Goal: Information Seeking & Learning: Understand process/instructions

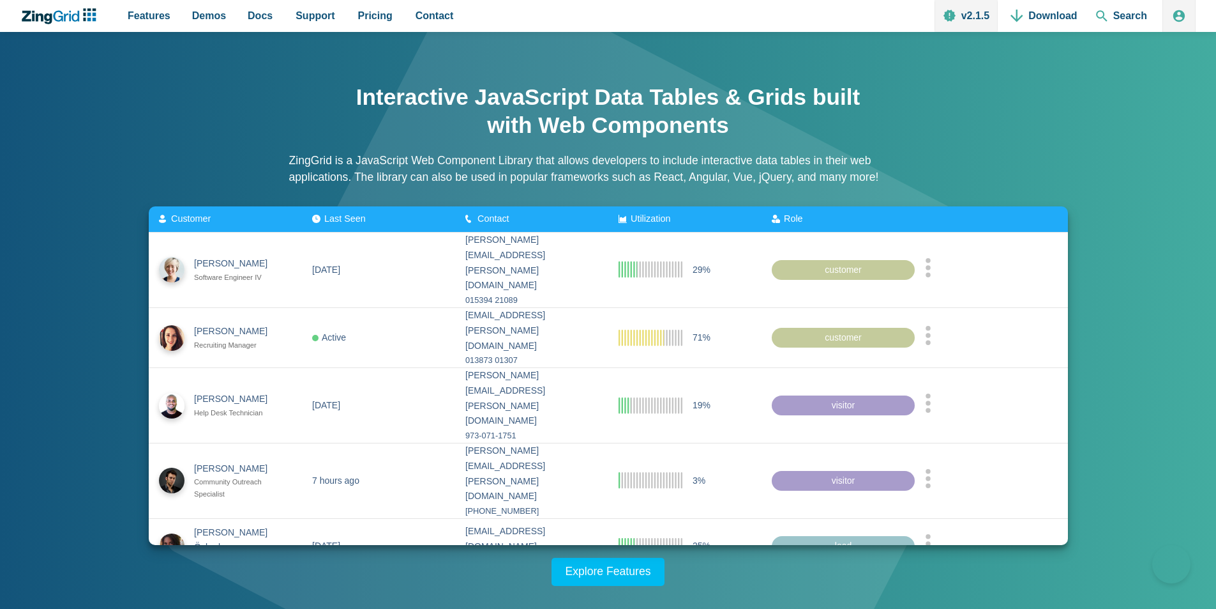
click at [340, 220] on span "Last Seen" at bounding box center [345, 218] width 42 height 10
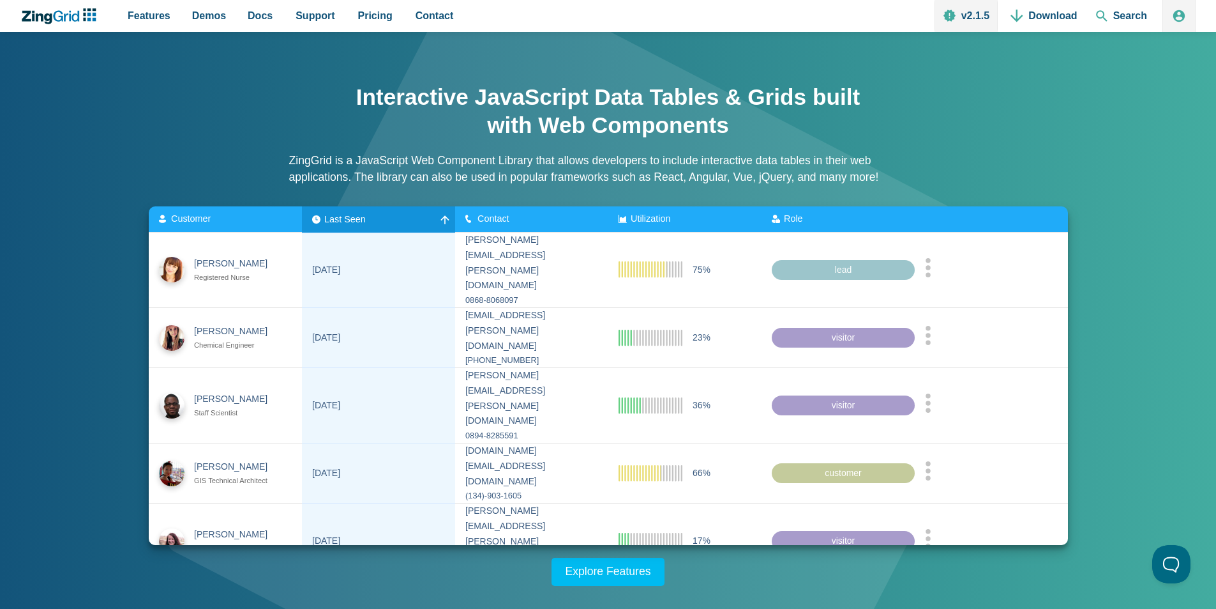
click at [340, 220] on span "Last Seen" at bounding box center [345, 218] width 42 height 10
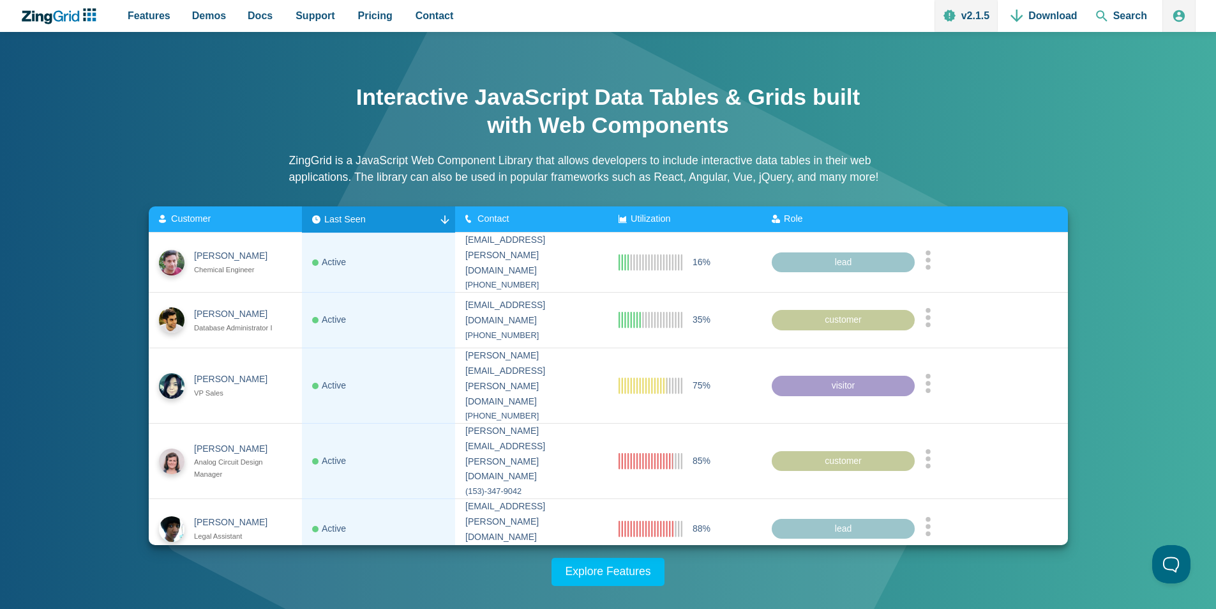
click at [340, 220] on span "Last Seen" at bounding box center [345, 218] width 42 height 10
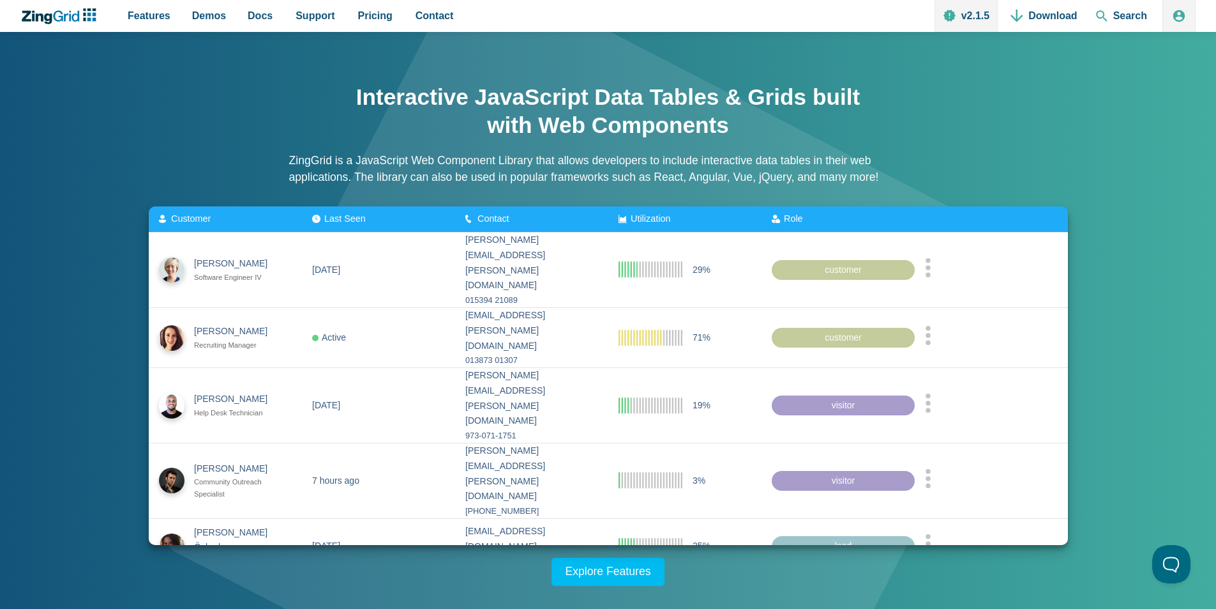
click at [340, 220] on span "Last Seen" at bounding box center [345, 218] width 42 height 10
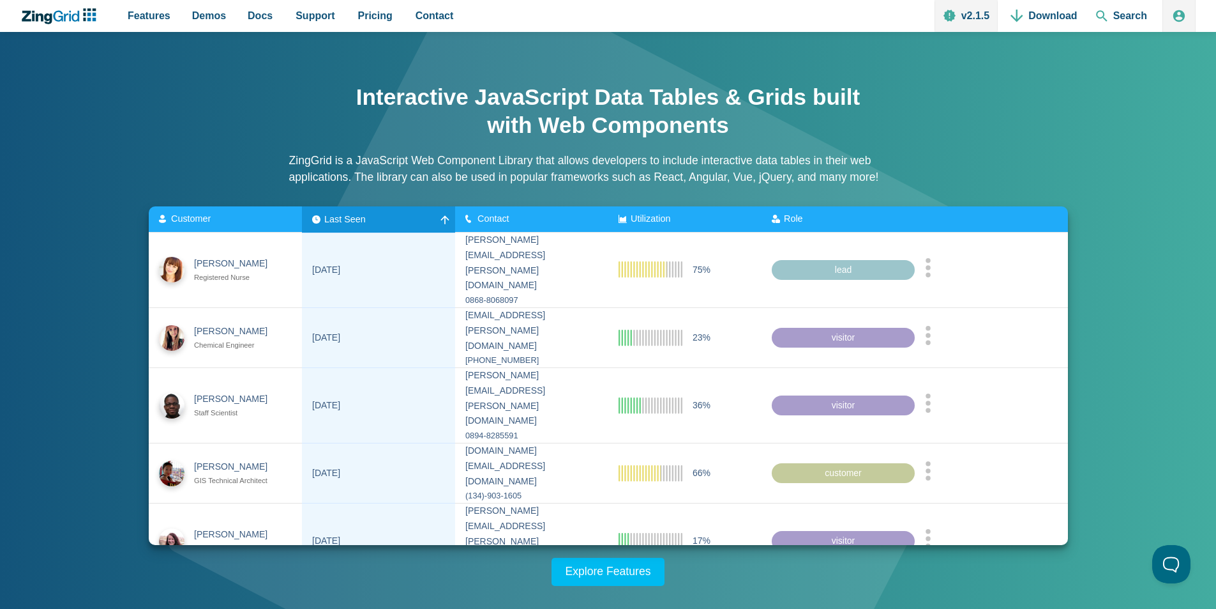
click at [340, 220] on span "Last Seen" at bounding box center [345, 218] width 42 height 10
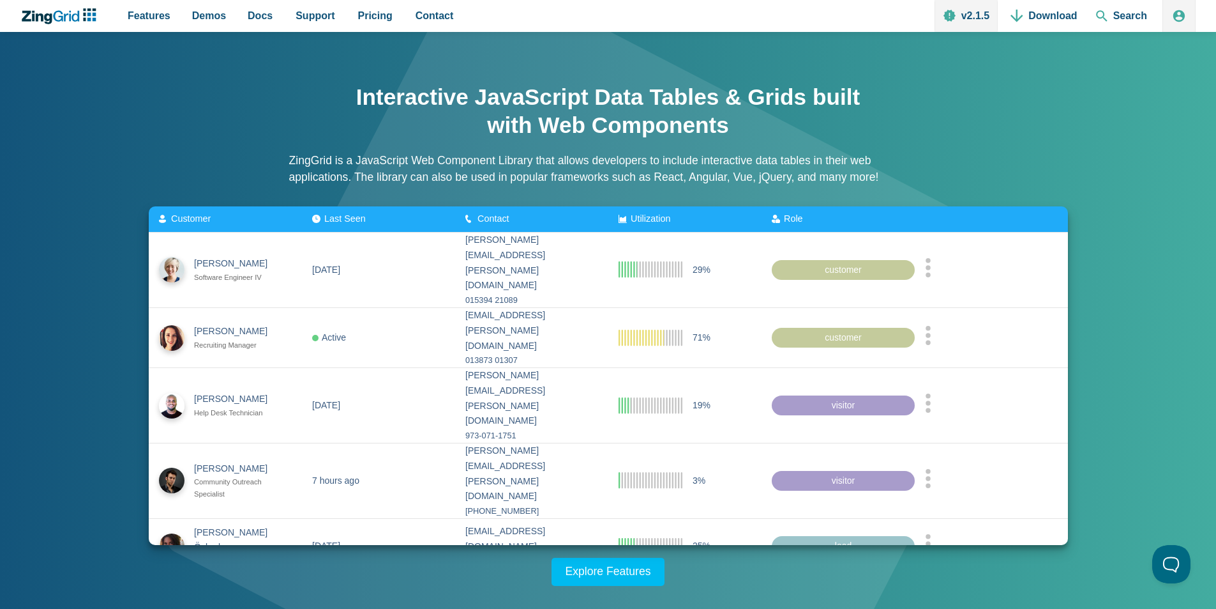
click at [340, 220] on span "Last Seen" at bounding box center [345, 218] width 42 height 10
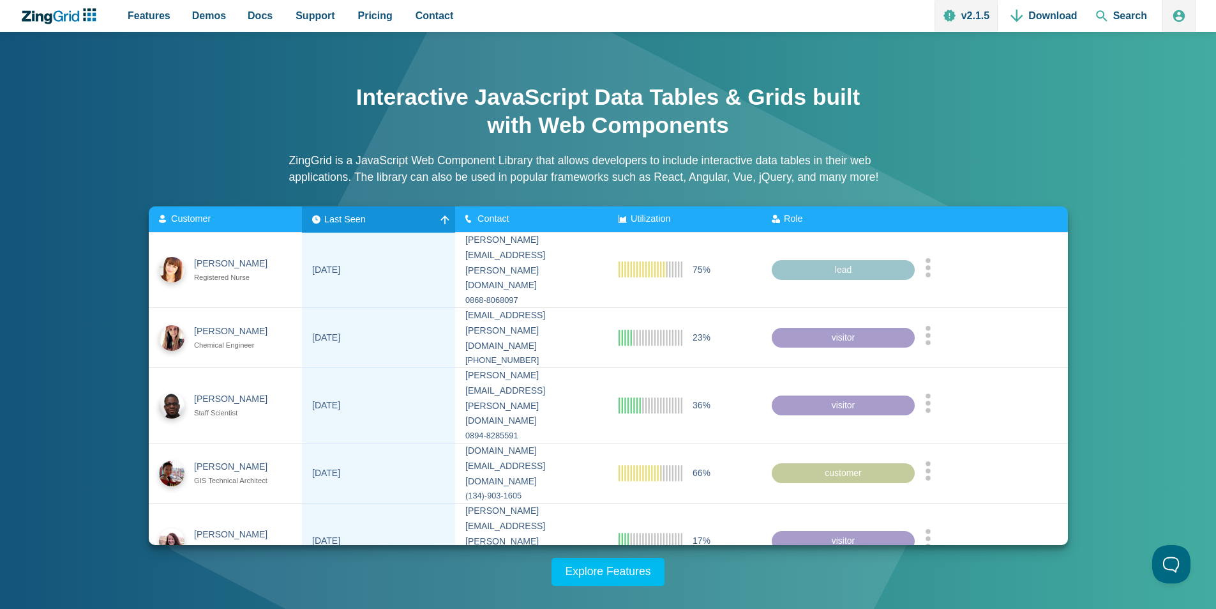
click at [340, 220] on span "Last Seen" at bounding box center [345, 218] width 42 height 10
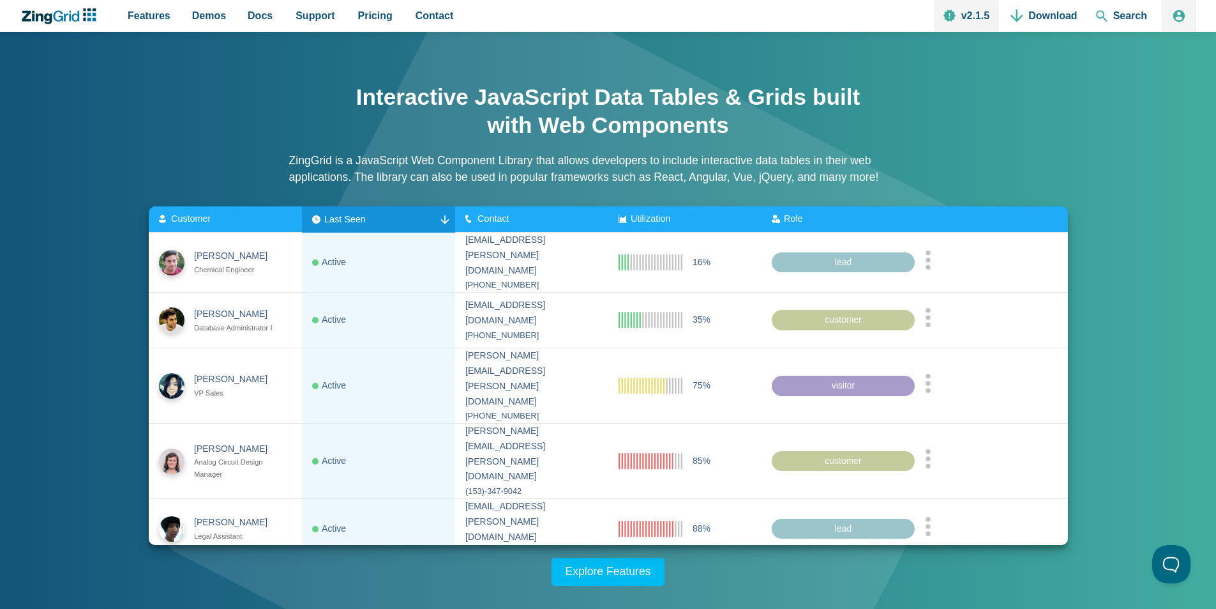
click at [340, 220] on span "Last Seen" at bounding box center [345, 218] width 42 height 10
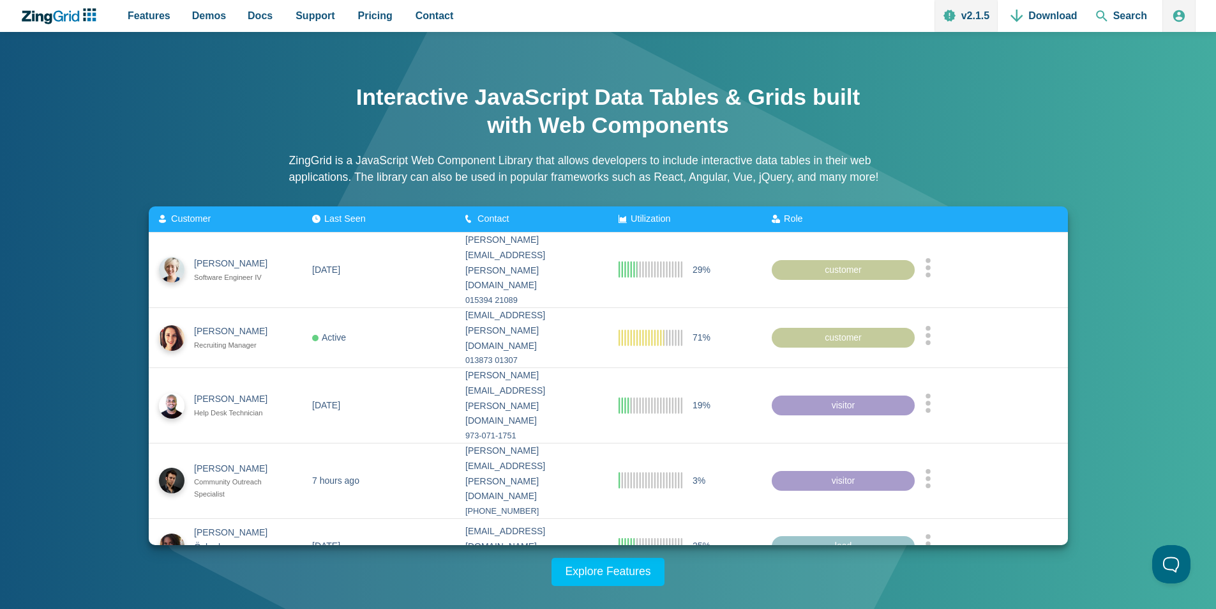
click at [340, 220] on span "Last Seen" at bounding box center [345, 218] width 42 height 10
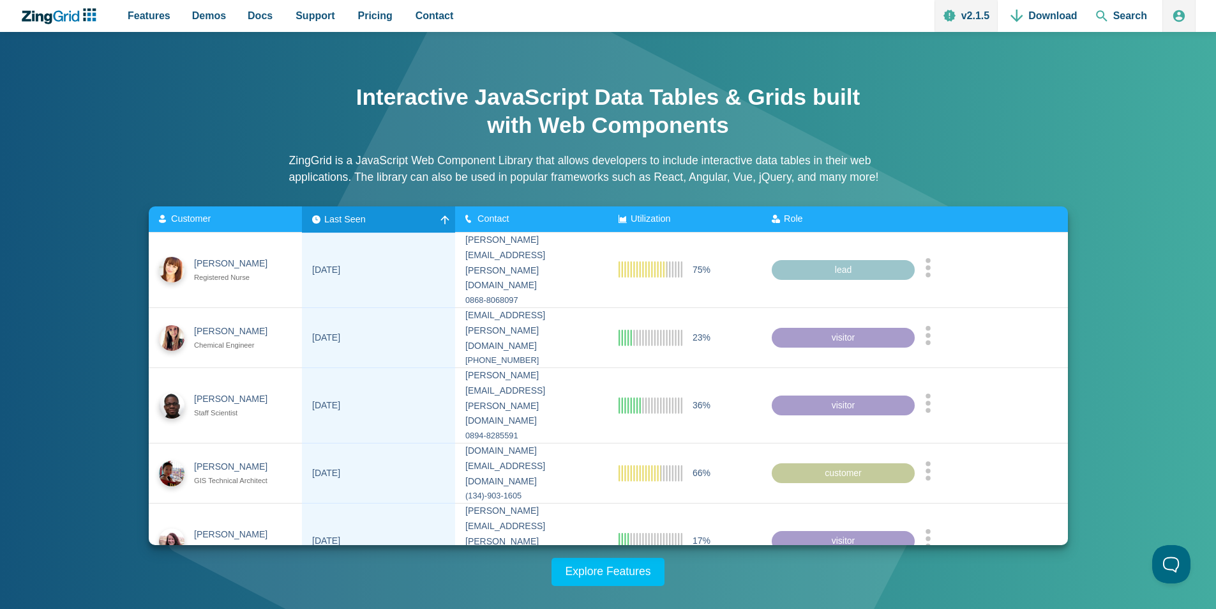
click at [340, 220] on span "Last Seen" at bounding box center [345, 218] width 42 height 10
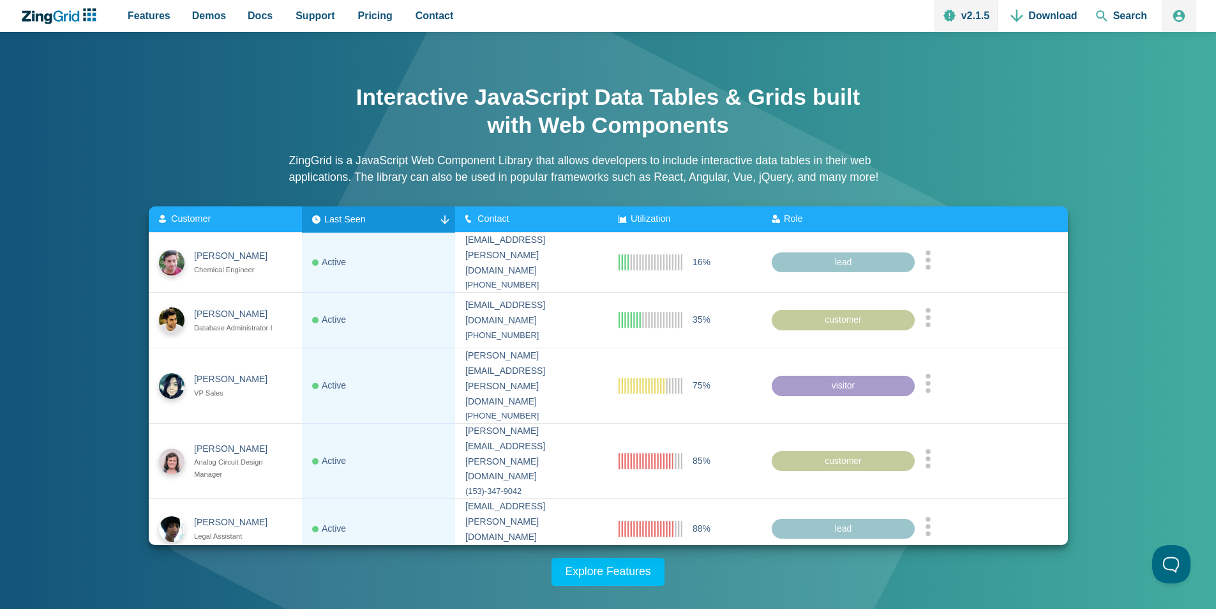
click at [340, 220] on span "Last Seen" at bounding box center [345, 218] width 42 height 10
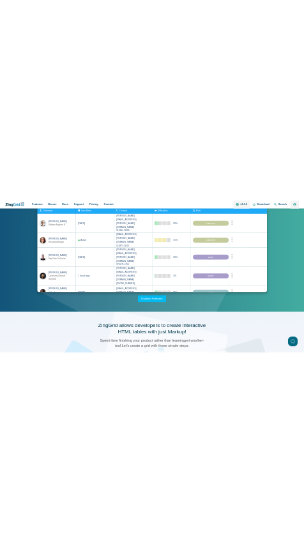
scroll to position [146, 0]
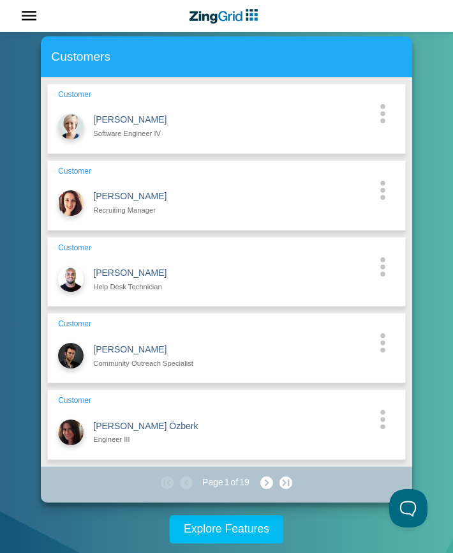
click at [382, 410] on circle "App Content" at bounding box center [383, 412] width 5 height 5
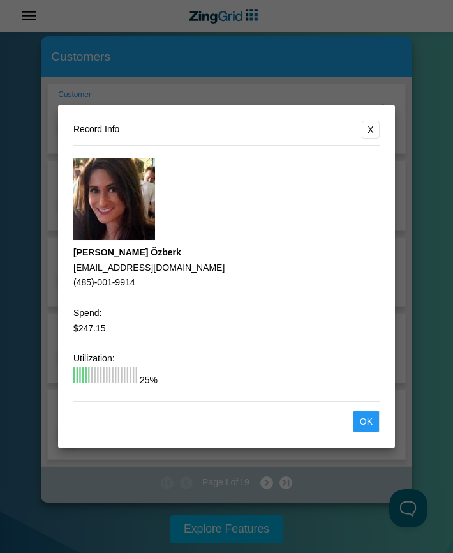
click at [371, 124] on button "X" at bounding box center [371, 130] width 18 height 18
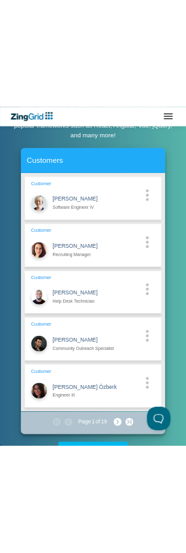
scroll to position [165, 0]
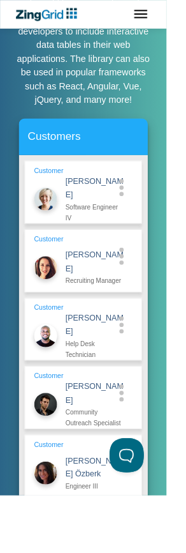
click at [136, 360] on circle "App Content" at bounding box center [136, 362] width 5 height 5
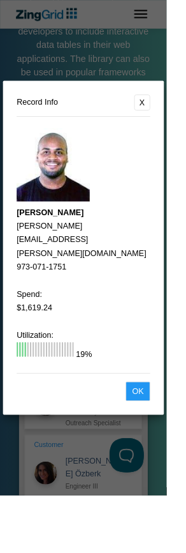
click at [168, 448] on button "Ok" at bounding box center [154, 437] width 27 height 22
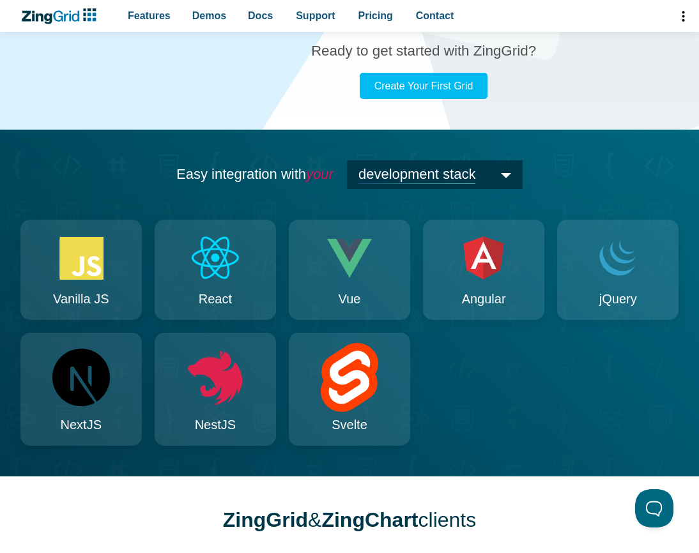
scroll to position [1161, 0]
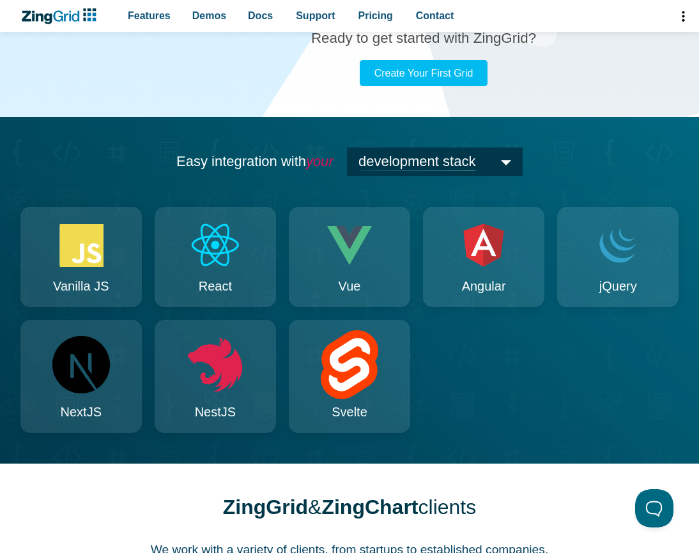
click at [91, 296] on span "Vanilla JS" at bounding box center [81, 286] width 56 height 22
